Goal: Check status

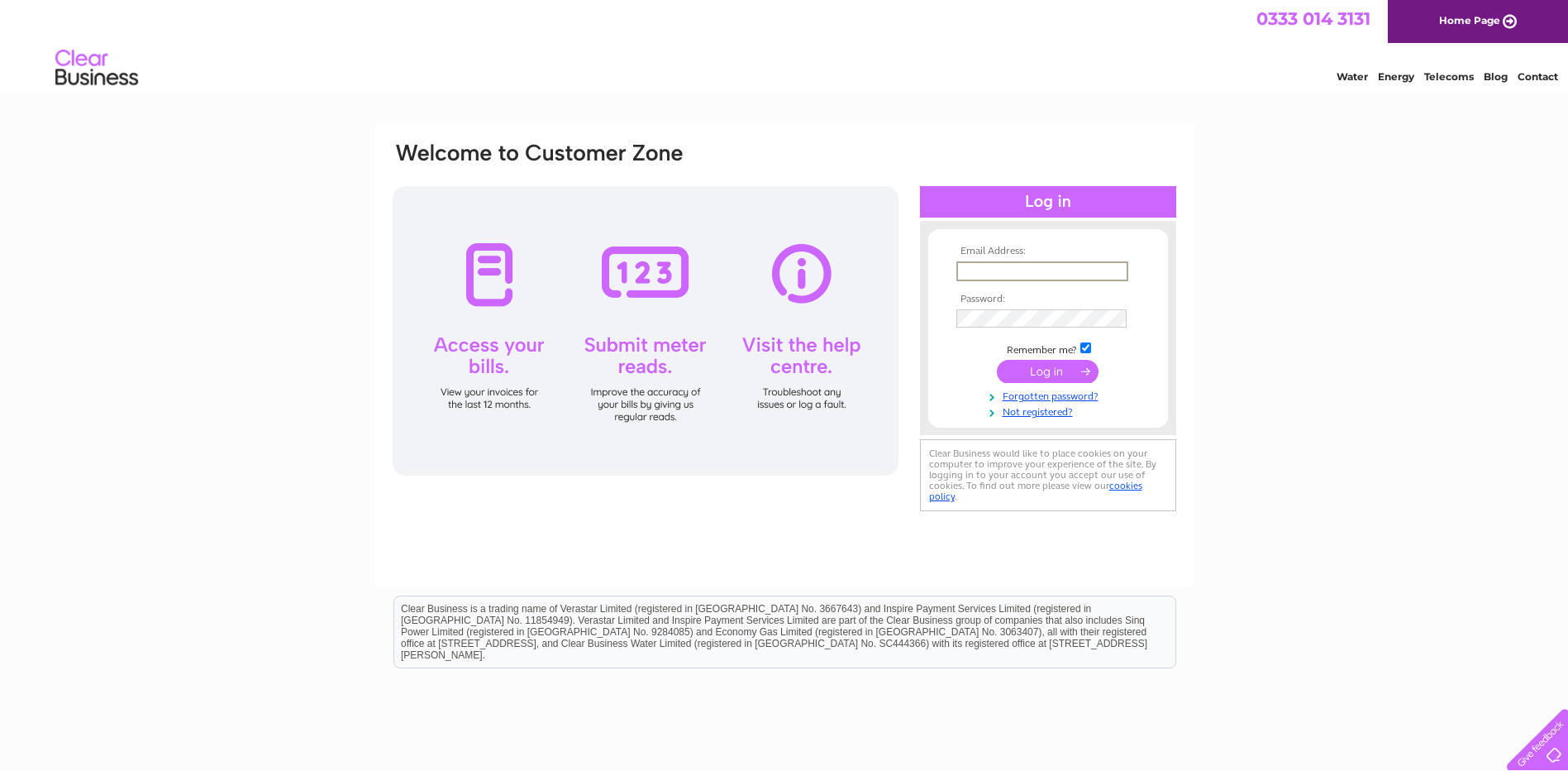
click at [1045, 272] on input "text" at bounding box center [1042, 272] width 172 height 20
type input "[EMAIL_ADDRESS][DOMAIN_NAME]"
click at [1040, 365] on input "submit" at bounding box center [1048, 371] width 102 height 23
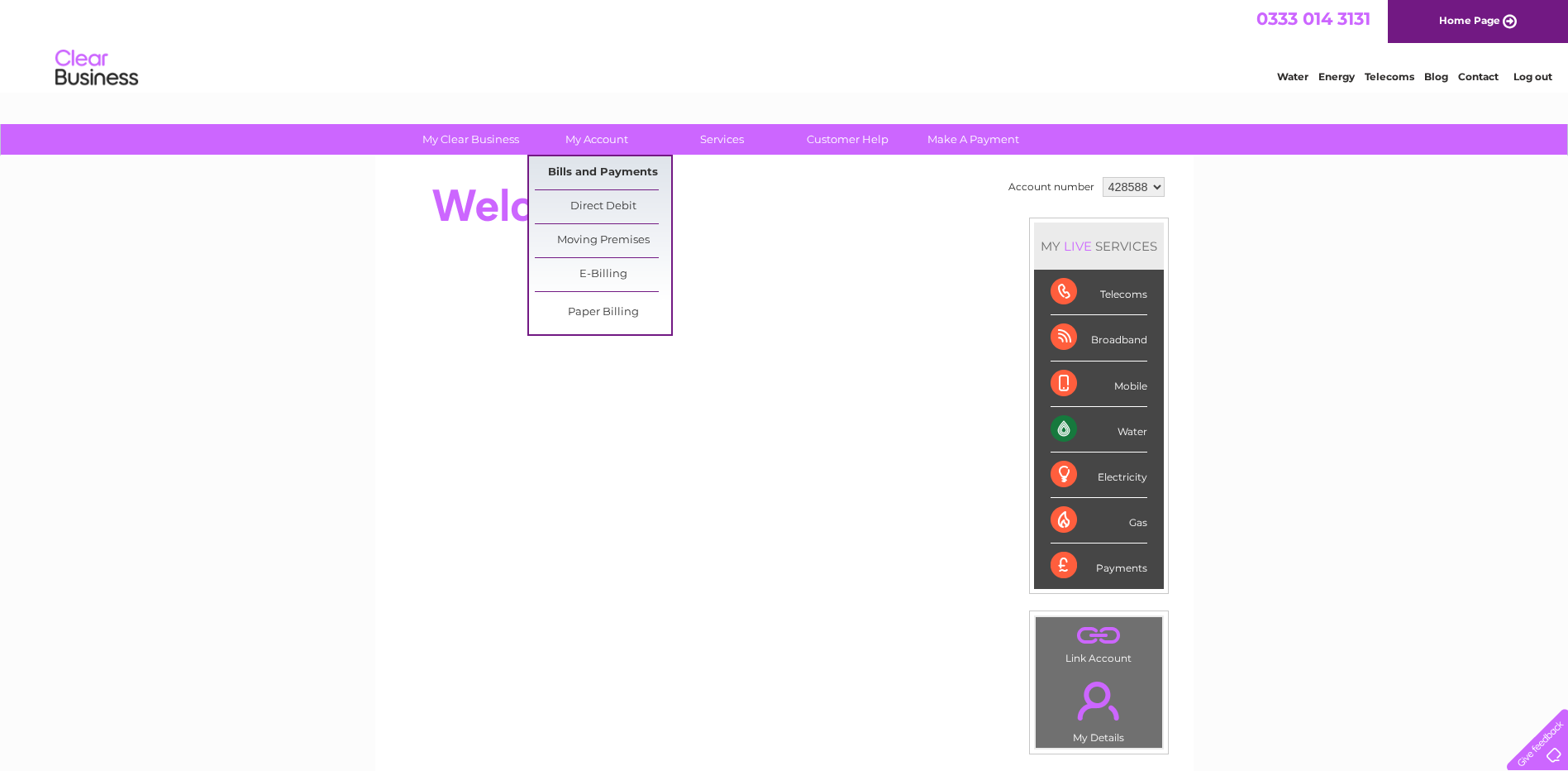
click at [581, 172] on link "Bills and Payments" at bounding box center [603, 173] width 137 height 33
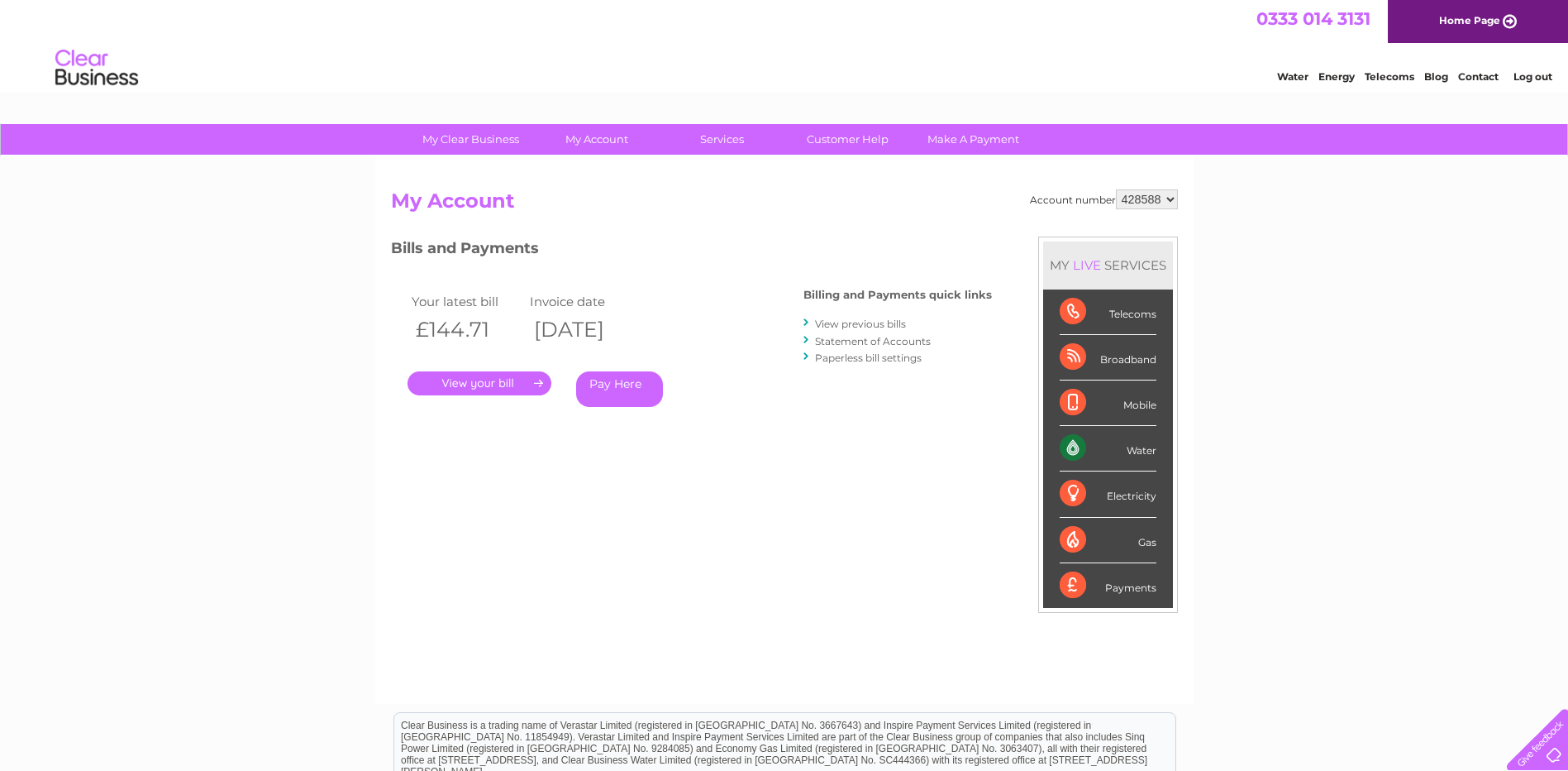
click at [466, 386] on link "." at bounding box center [479, 383] width 144 height 24
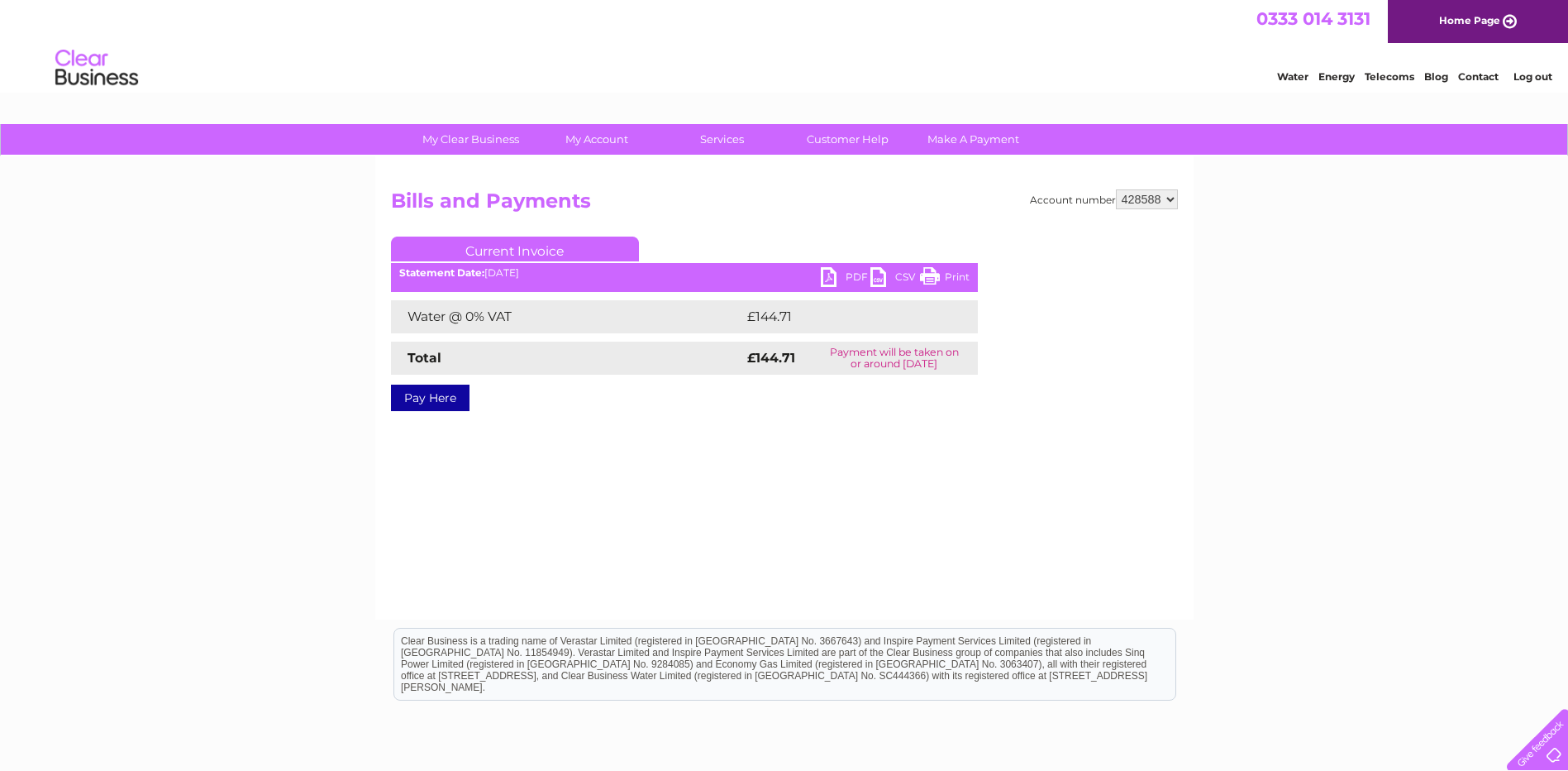
click at [850, 272] on link "PDF" at bounding box center [845, 279] width 49 height 24
click at [1529, 75] on link "Log out" at bounding box center [1533, 77] width 39 height 13
